Goal: Use online tool/utility: Utilize a website feature to perform a specific function

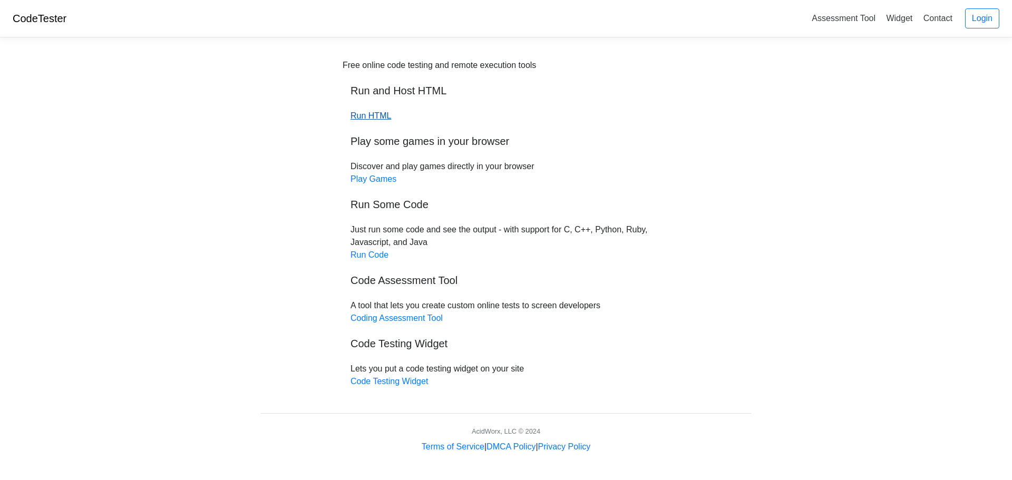
click at [362, 117] on link "Run HTML" at bounding box center [371, 115] width 41 height 9
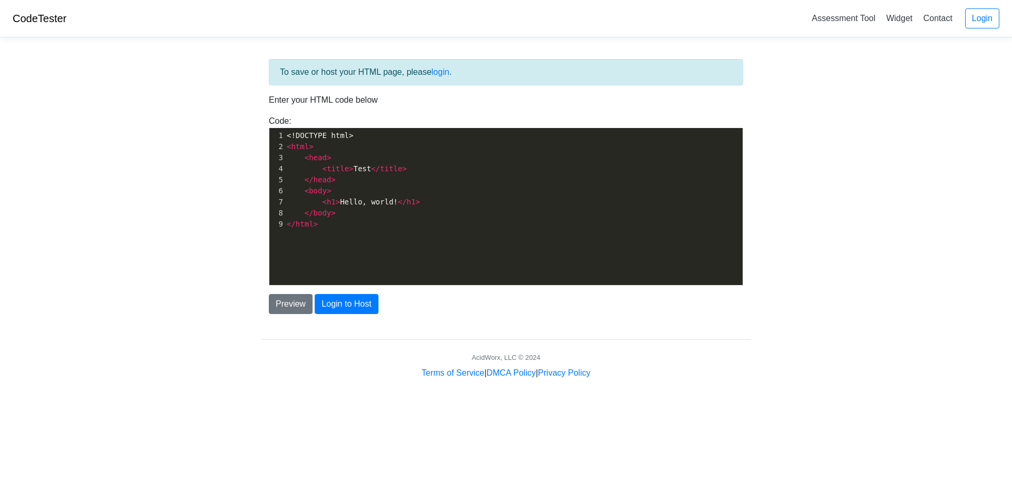
scroll to position [4, 0]
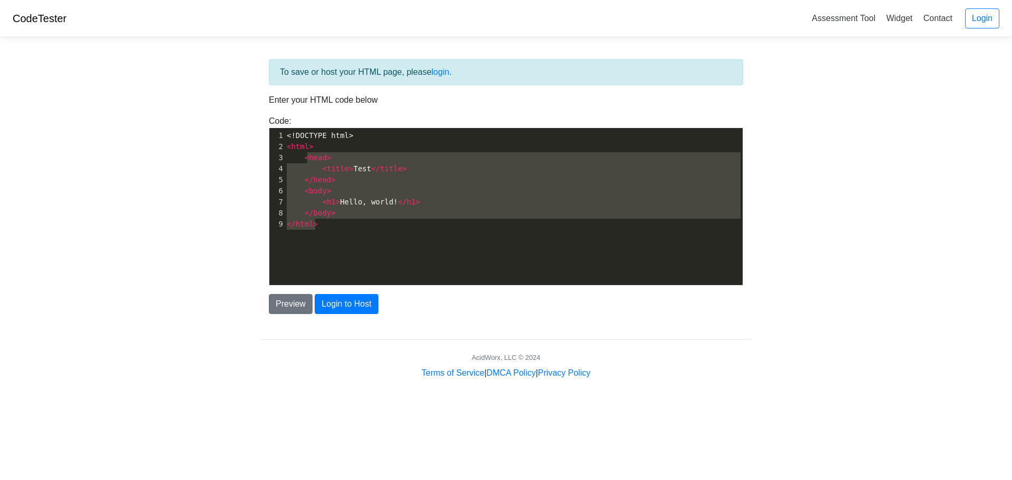
type textarea "<!DOCTYPE html> <html> <head> <title>Test</title> </head> <body> <h1>Hello, wor…"
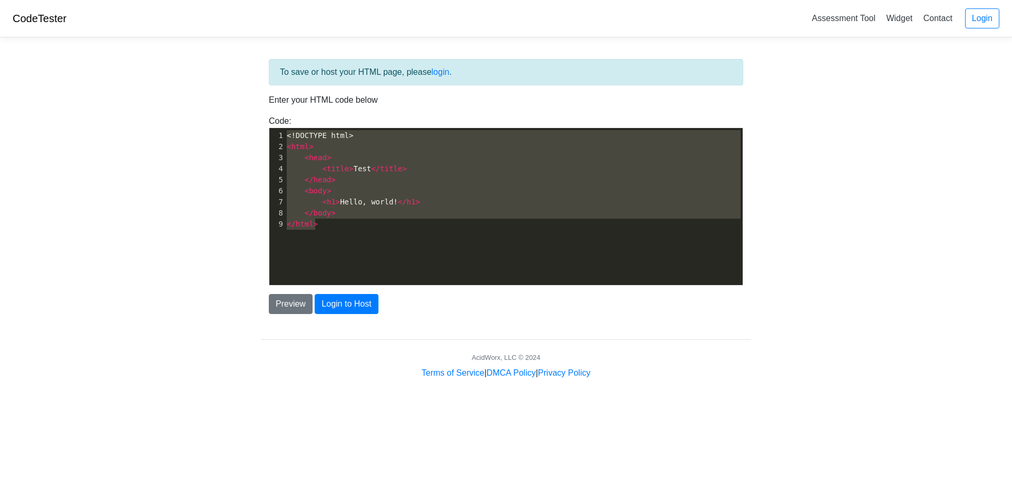
drag, startPoint x: 372, startPoint y: 228, endPoint x: 264, endPoint y: 107, distance: 162.0
click at [264, 107] on div "To save or host your HTML page, please login . Enter your HTML code below Code:…" at bounding box center [506, 186] width 490 height 255
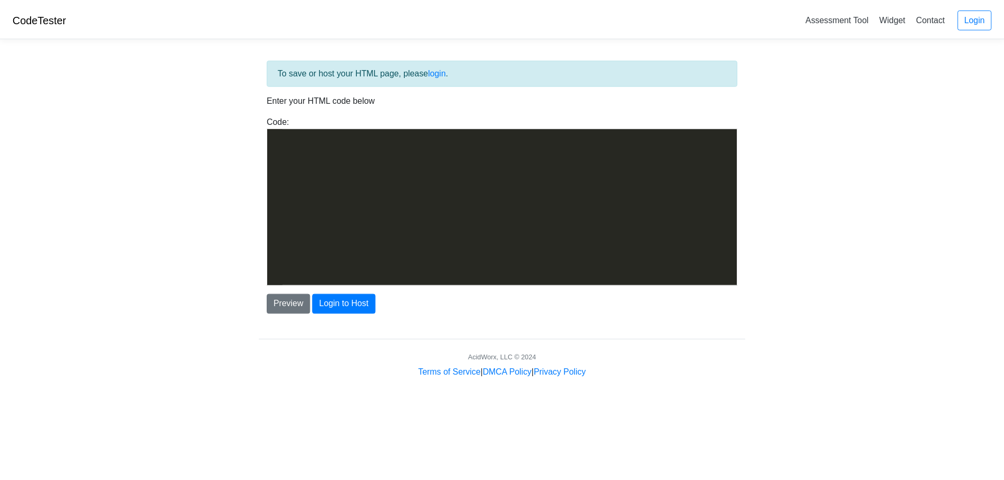
scroll to position [603, 0]
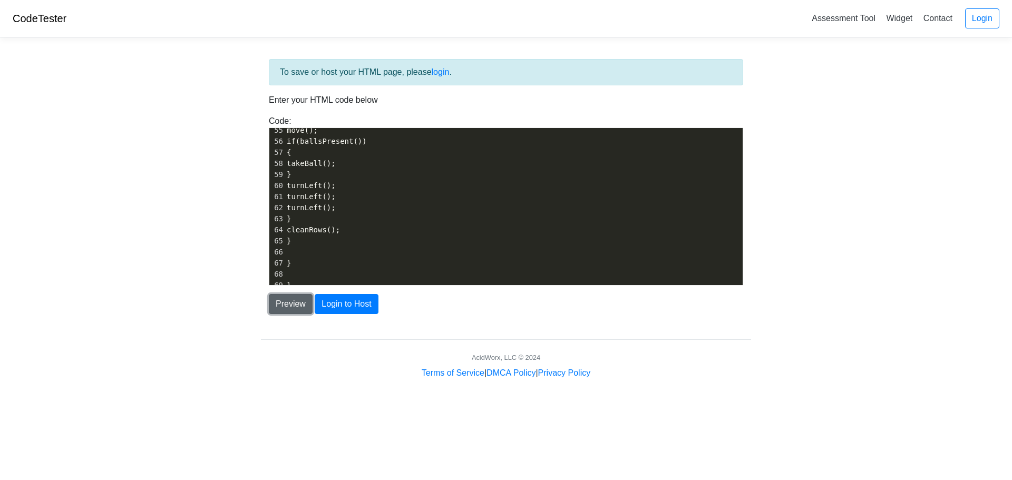
click at [280, 300] on button "Preview" at bounding box center [291, 304] width 44 height 20
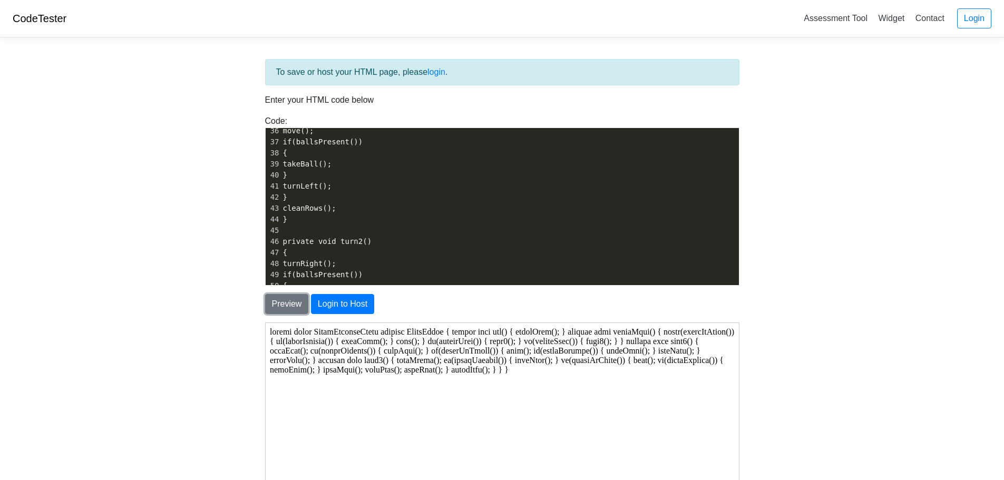
scroll to position [147, 0]
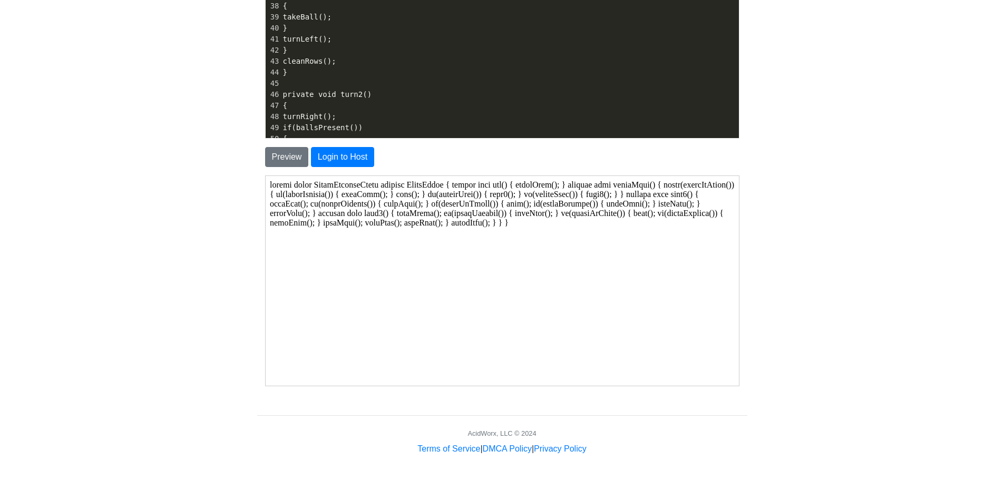
click at [500, 232] on body at bounding box center [501, 280] width 465 height 201
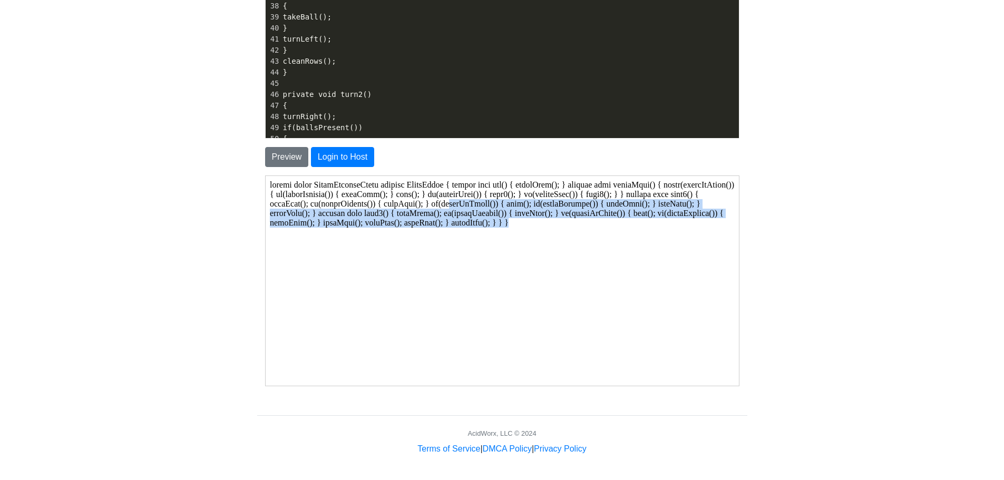
drag, startPoint x: 494, startPoint y: 223, endPoint x: 341, endPoint y: 175, distance: 160.7
click at [341, 176] on html at bounding box center [501, 281] width 473 height 210
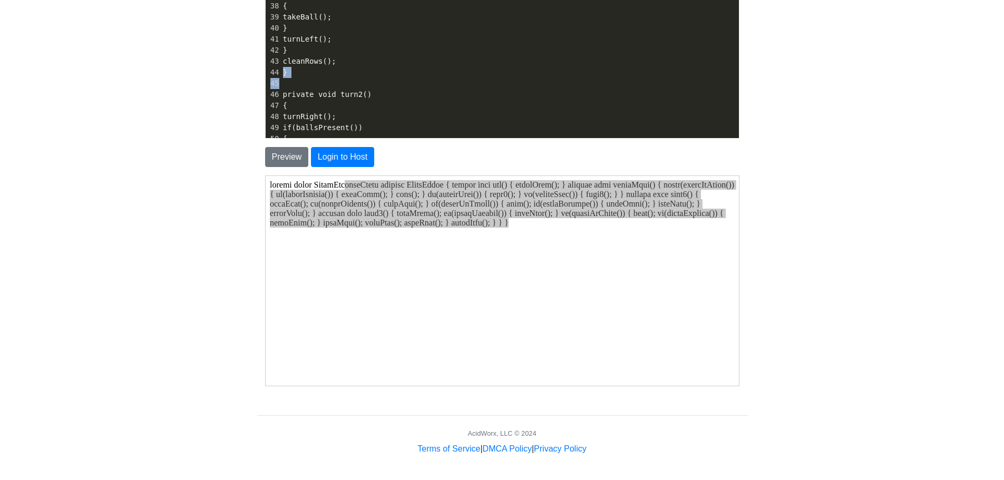
click at [104, 75] on body "CodeTester Assessment Tool Widget Contact Login To save or host your HTML page,…" at bounding box center [502, 154] width 1004 height 602
